Goal: Task Accomplishment & Management: Complete application form

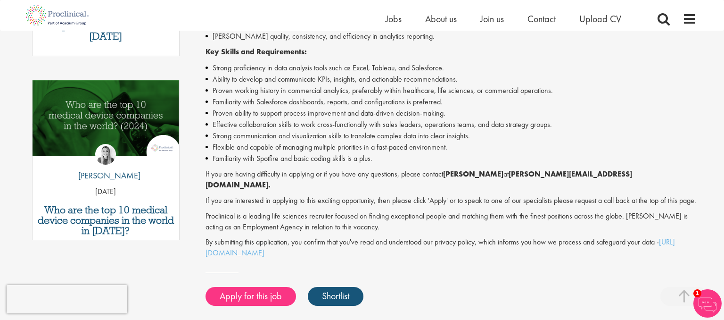
scroll to position [531, 0]
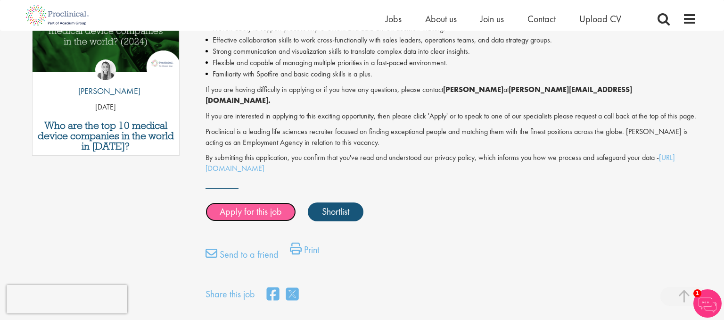
click at [239, 202] on link "Apply for this job" at bounding box center [251, 211] width 91 height 19
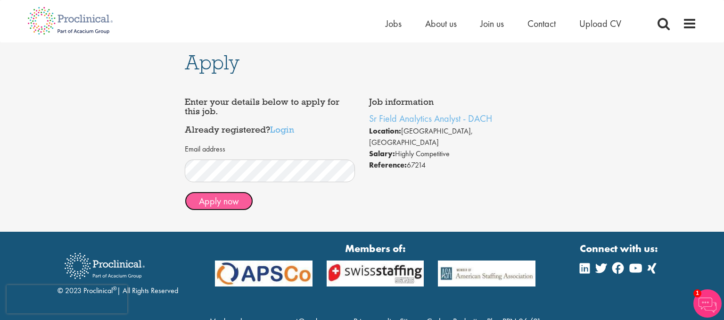
click at [246, 197] on button "Apply now" at bounding box center [219, 200] width 68 height 19
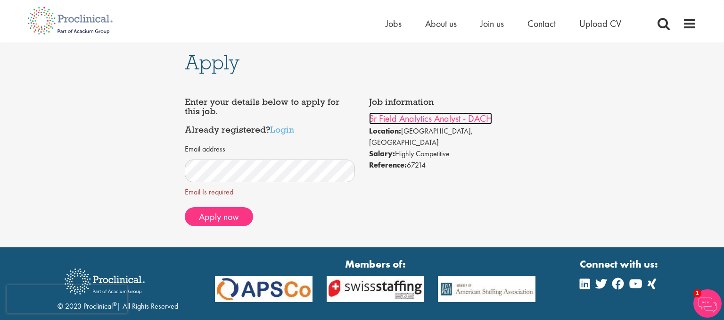
click at [401, 123] on link "Sr Field Analytics Analyst - DACH" at bounding box center [430, 118] width 123 height 12
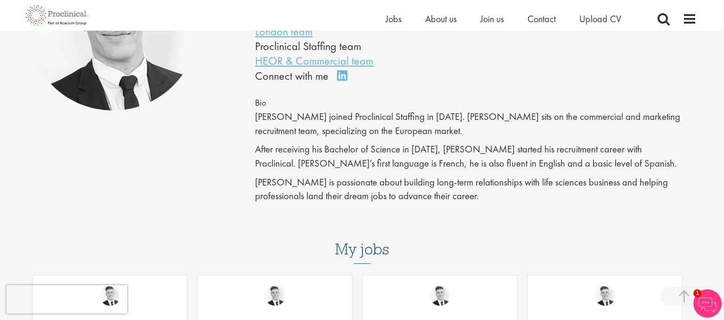
scroll to position [298, 0]
